Goal: Ask a question

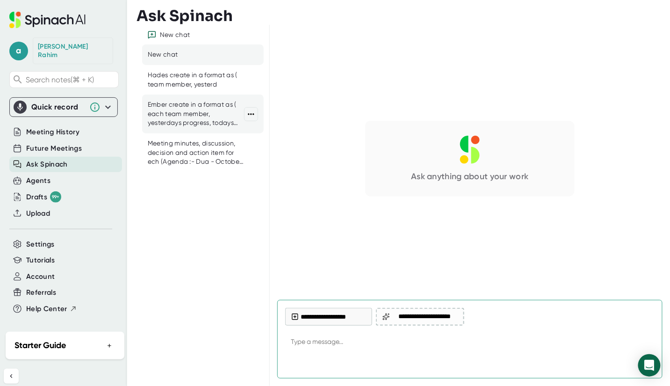
click at [175, 109] on div "Ember create in a format as ( each team member, yesterdays progress, todays pla…" at bounding box center [196, 114] width 96 height 28
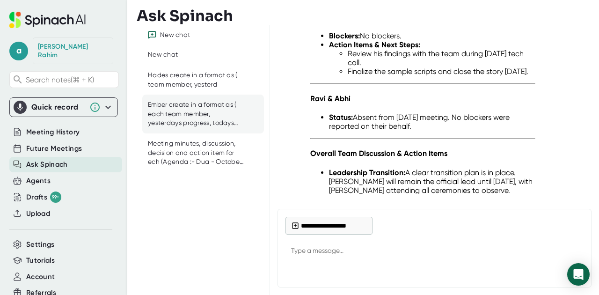
scroll to position [15335, 0]
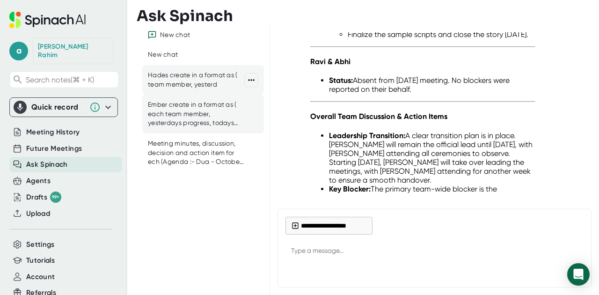
click at [167, 86] on div "Hades create in a format as ( team member, yesterd" at bounding box center [196, 80] width 96 height 18
click at [174, 82] on div "Hades create in a format as ( team member, yesterd" at bounding box center [196, 80] width 96 height 18
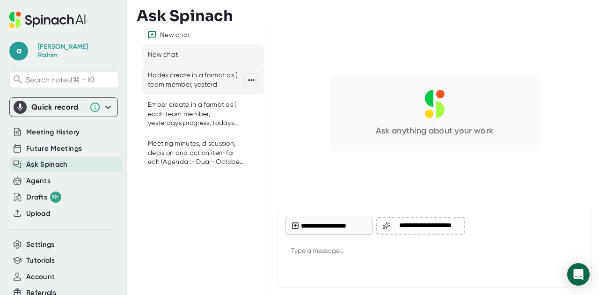
click at [173, 80] on div "Hades create in a format as ( team member, yesterd" at bounding box center [196, 80] width 96 height 18
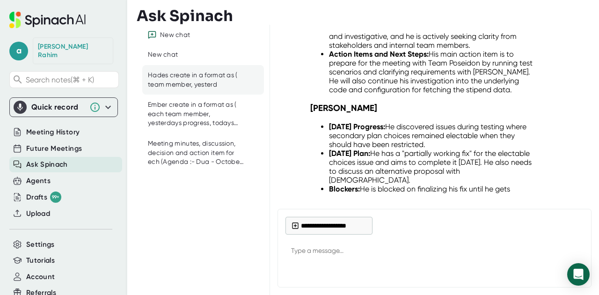
scroll to position [17661, 0]
